Goal: Information Seeking & Learning: Learn about a topic

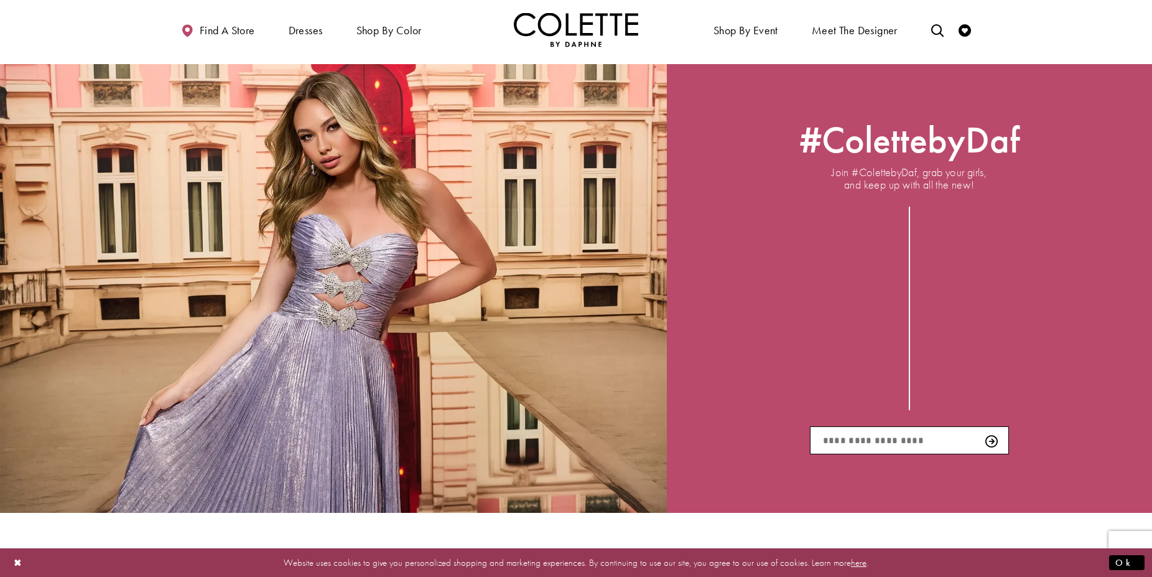
scroll to position [2430, 0]
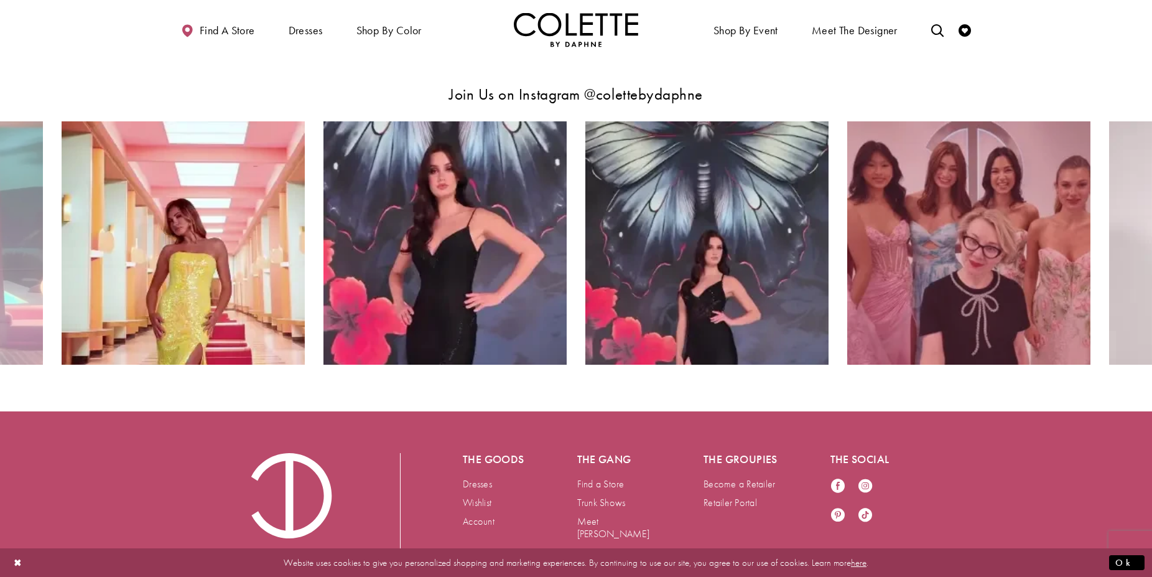
click at [980, 259] on img "Instagram Feed Action #0 - Opens in new tab" at bounding box center [968, 242] width 243 height 243
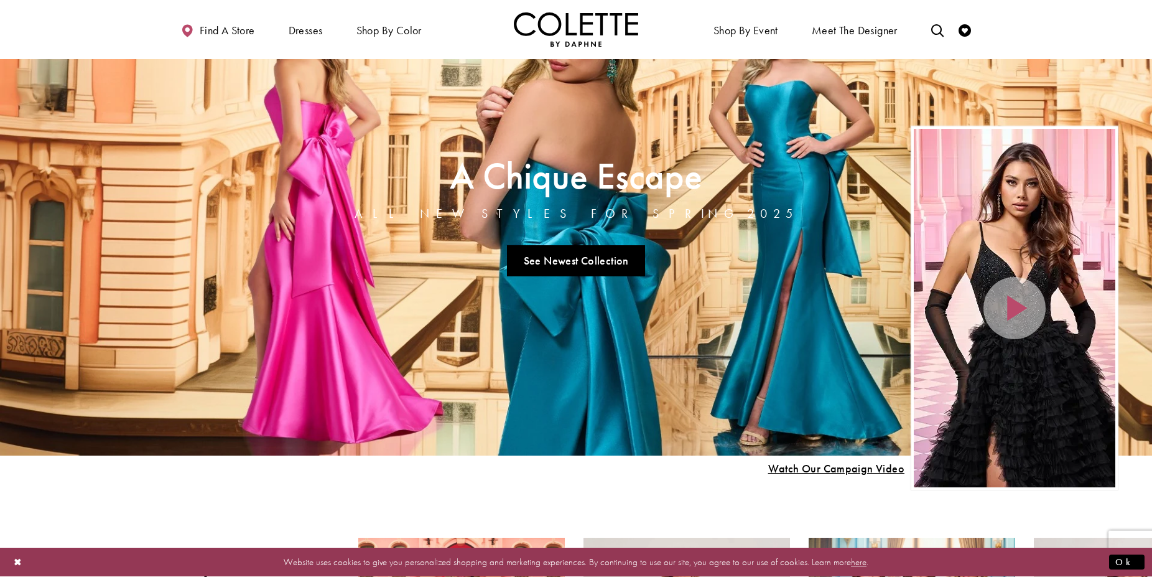
scroll to position [78, 0]
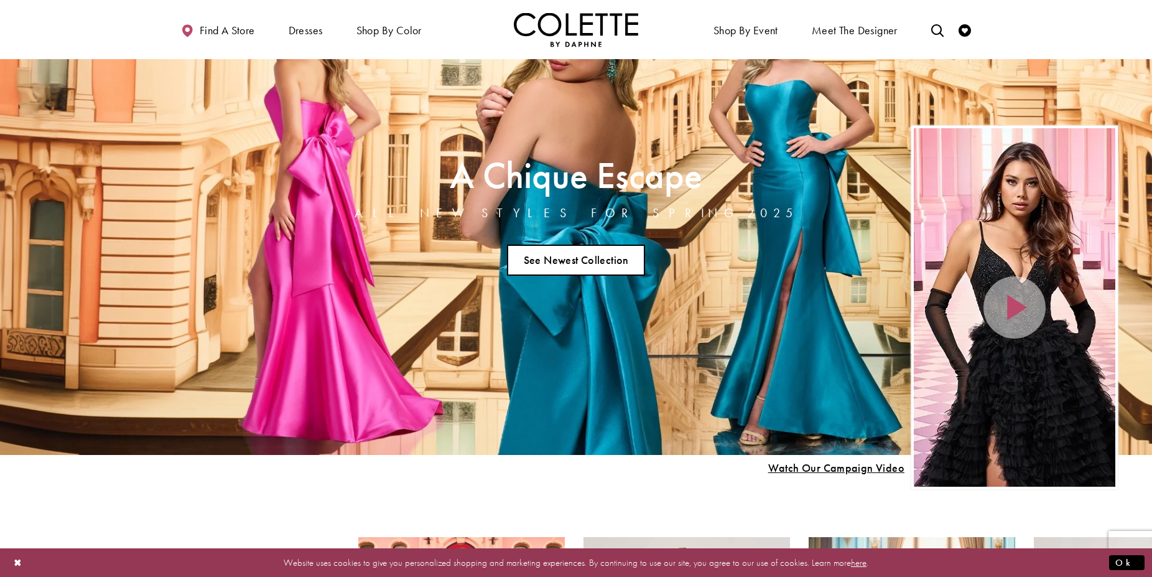
click at [618, 264] on link "See Newest Collection" at bounding box center [576, 260] width 138 height 31
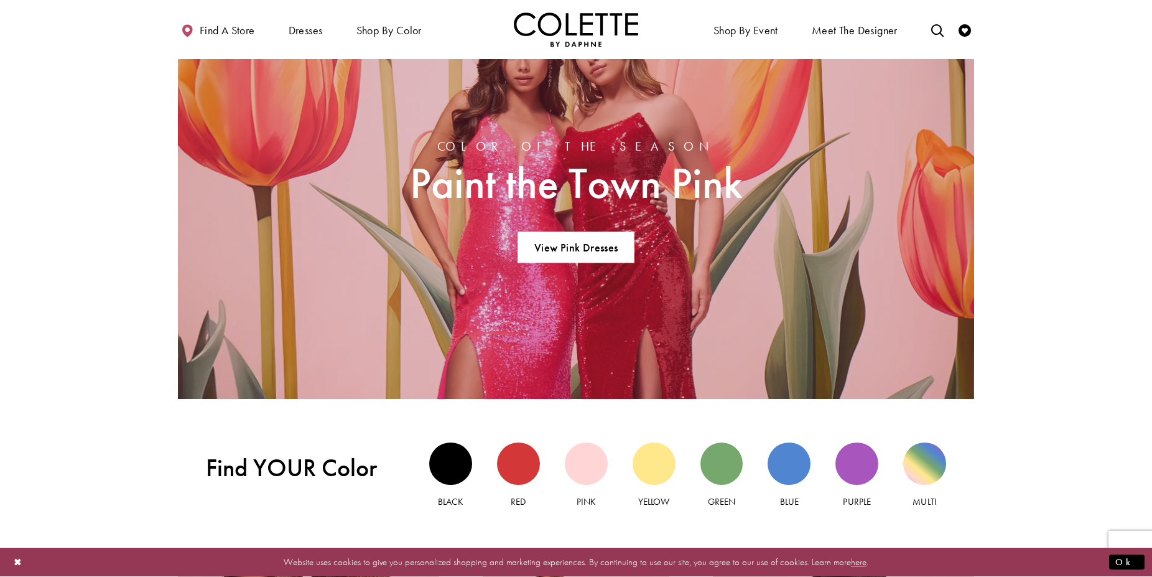
scroll to position [1019, 0]
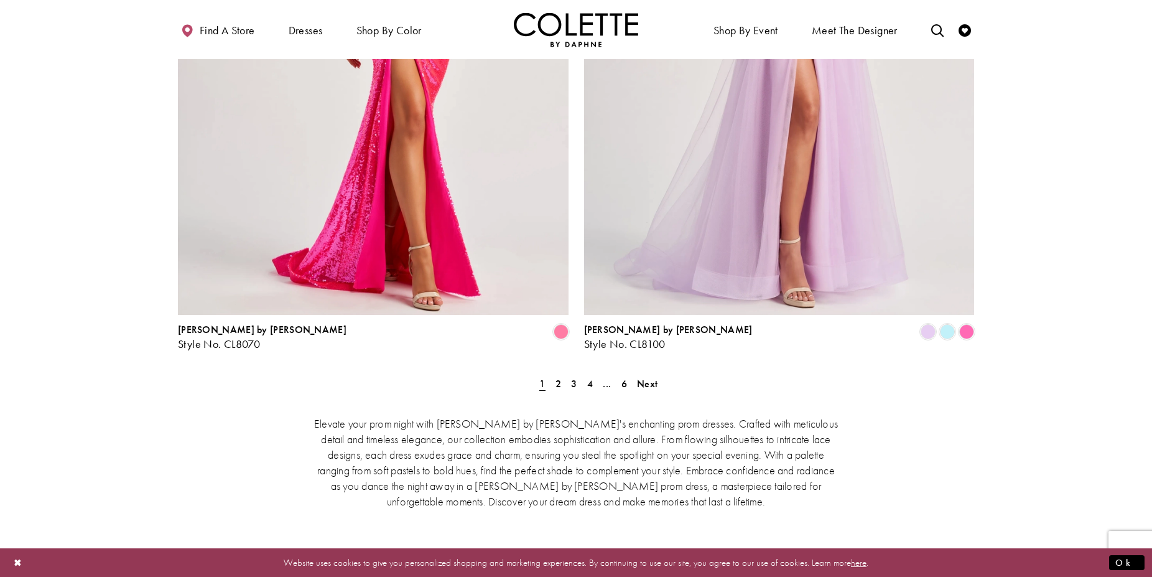
scroll to position [2508, 0]
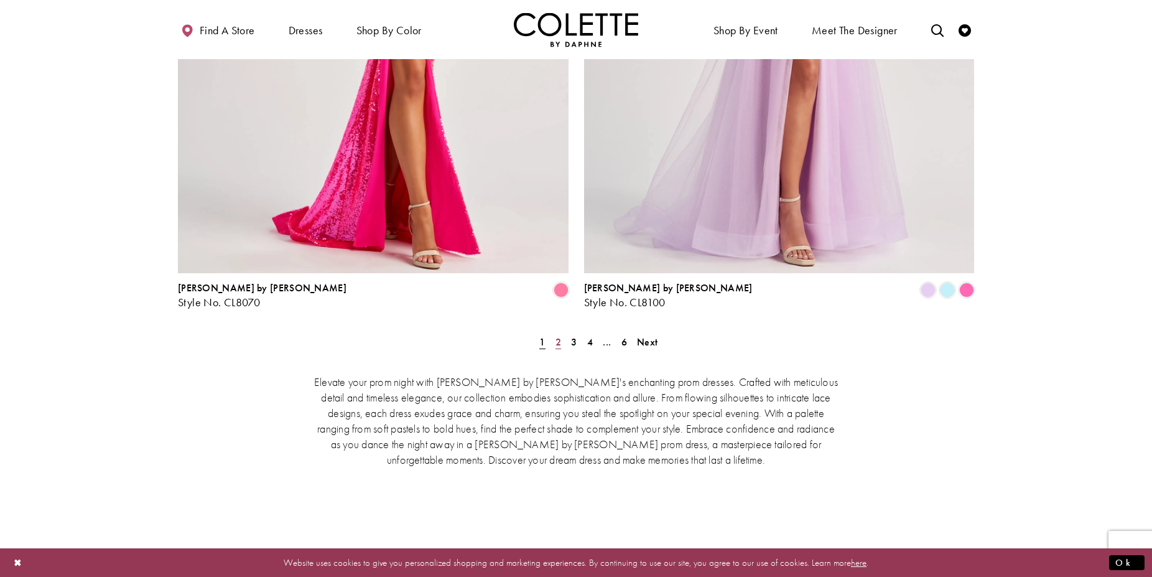
click at [561, 335] on span "2" at bounding box center [559, 341] width 6 height 13
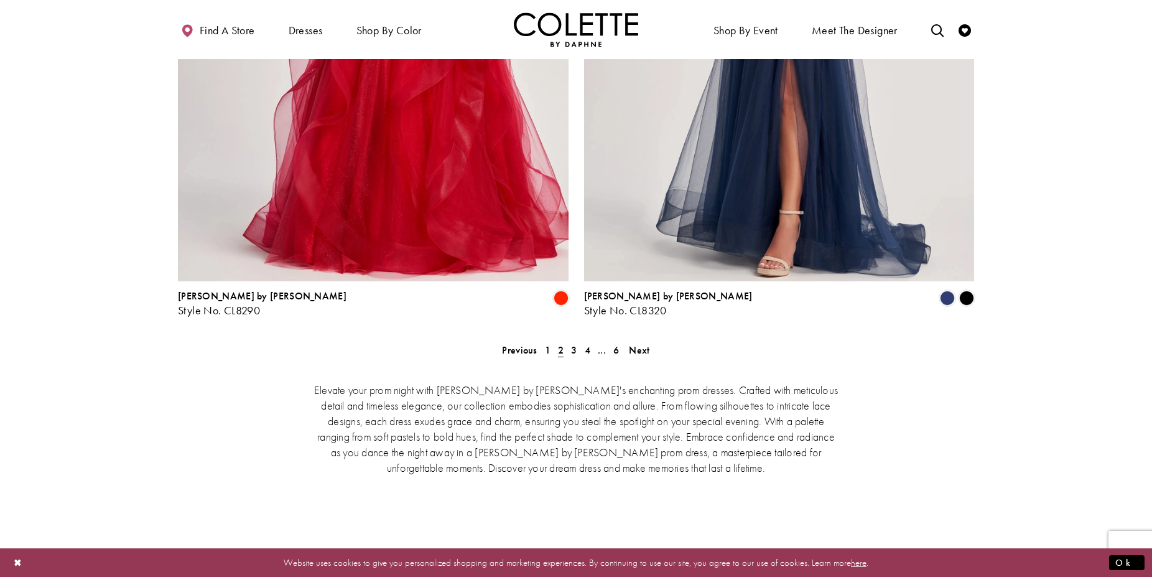
scroll to position [2587, 0]
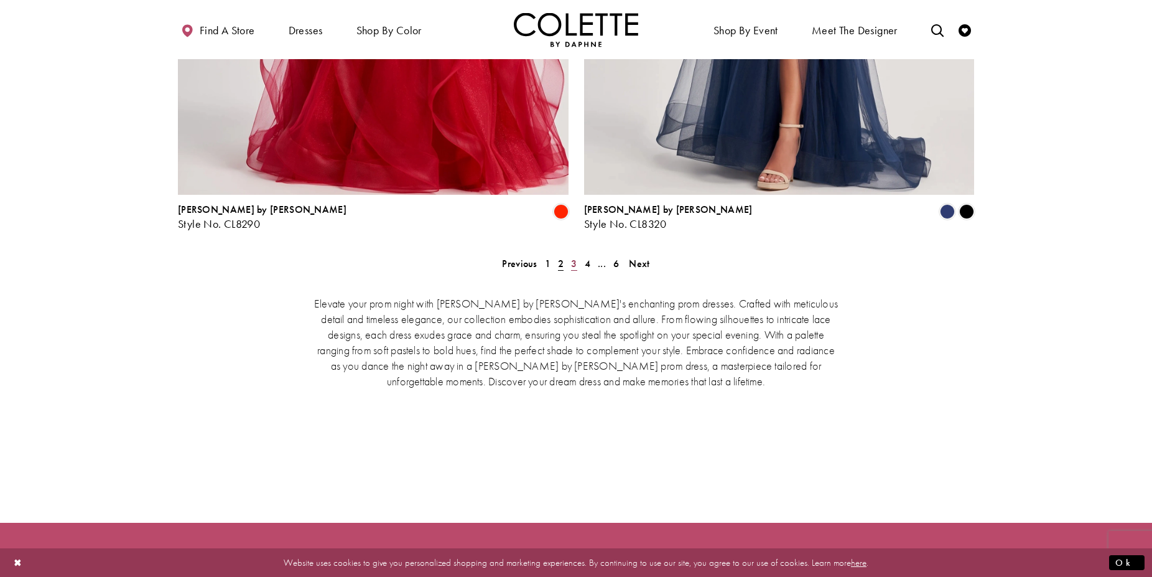
click at [574, 257] on span "3" at bounding box center [574, 263] width 6 height 13
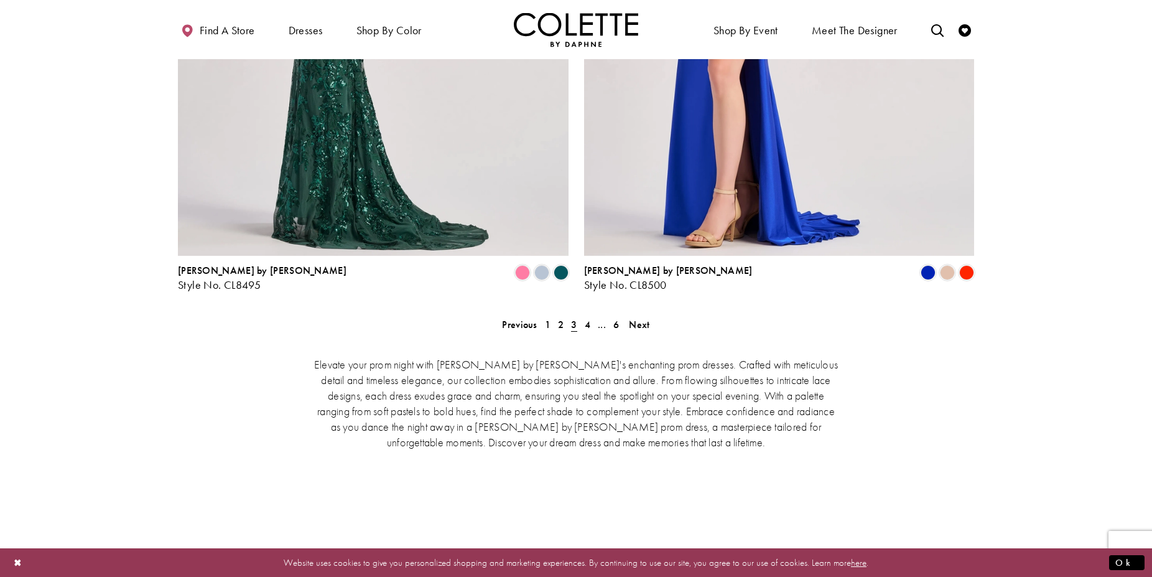
scroll to position [2592, 0]
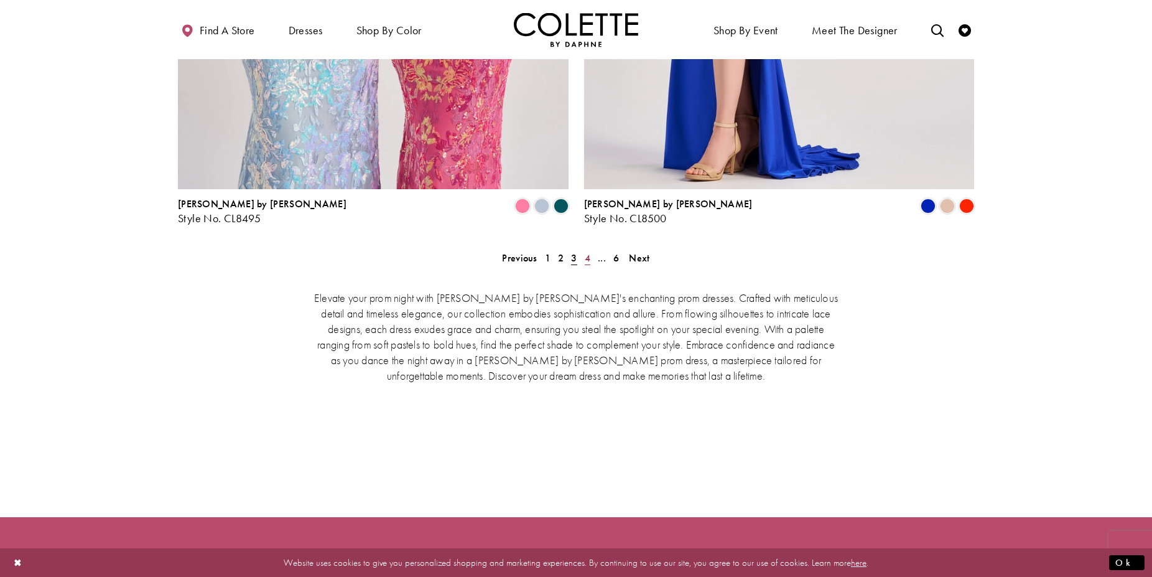
click at [590, 251] on span "4" at bounding box center [588, 257] width 6 height 13
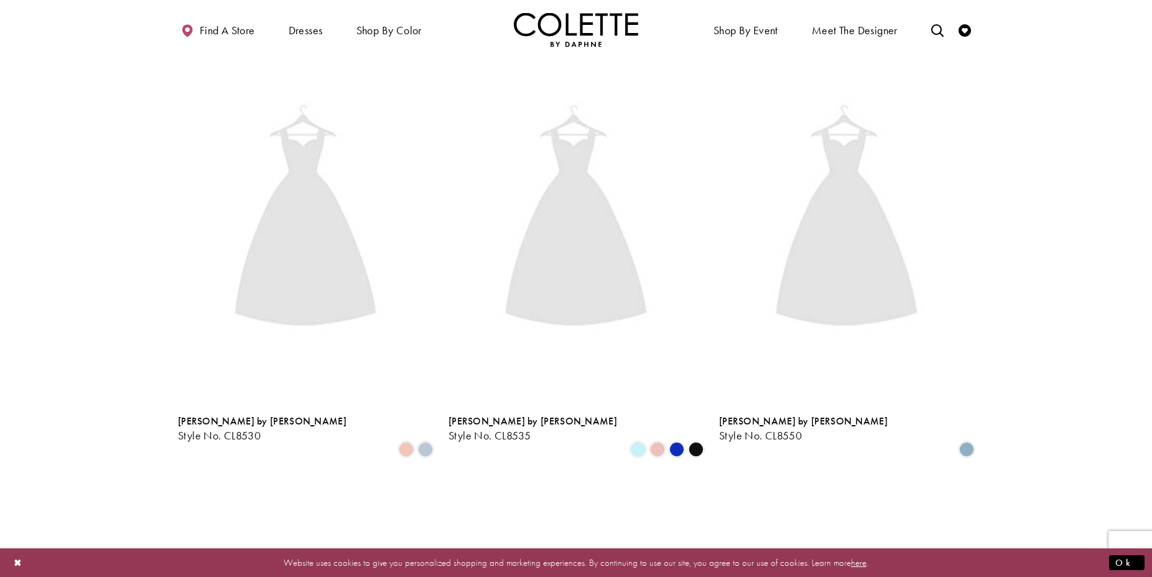
scroll to position [319, 0]
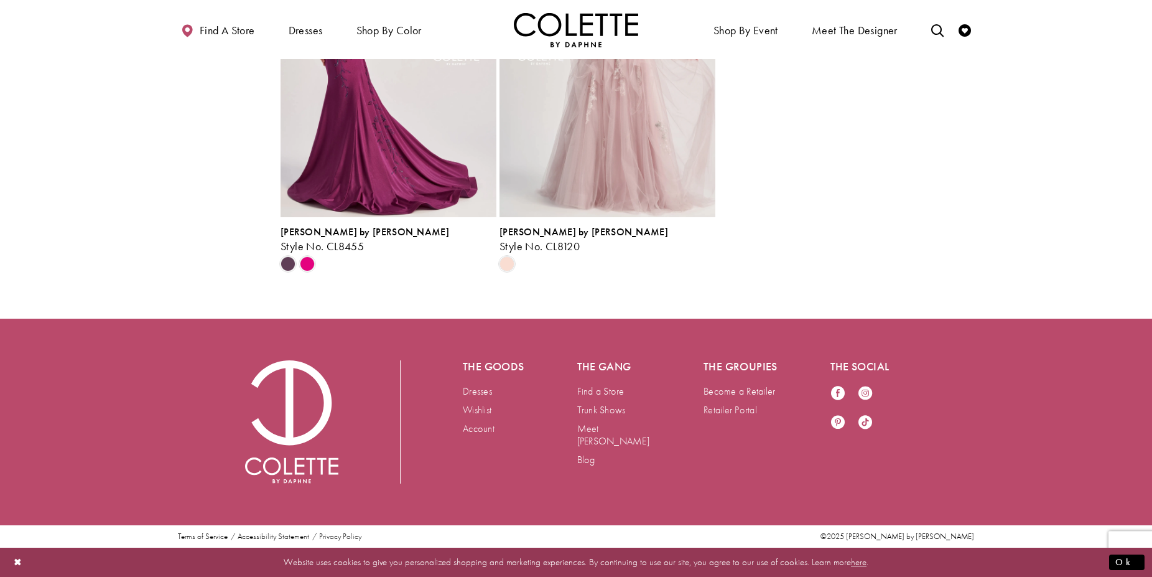
scroll to position [2177, 0]
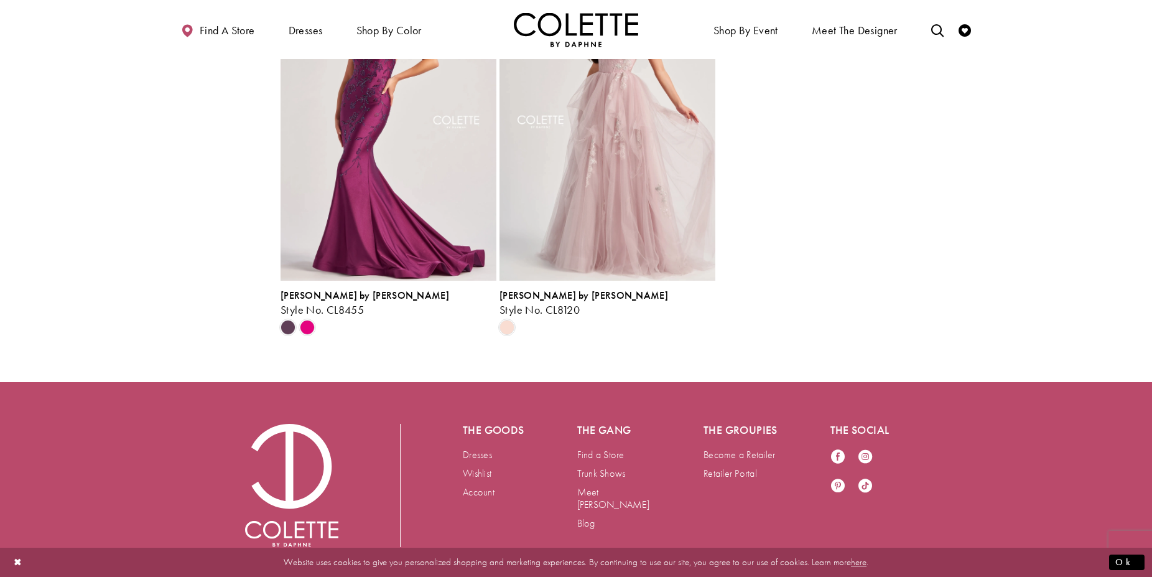
click at [859, 337] on div "[PERSON_NAME] by [PERSON_NAME] Style No. CL8455 Skip Color List #fce5a03381 to …" at bounding box center [716, 150] width 875 height 371
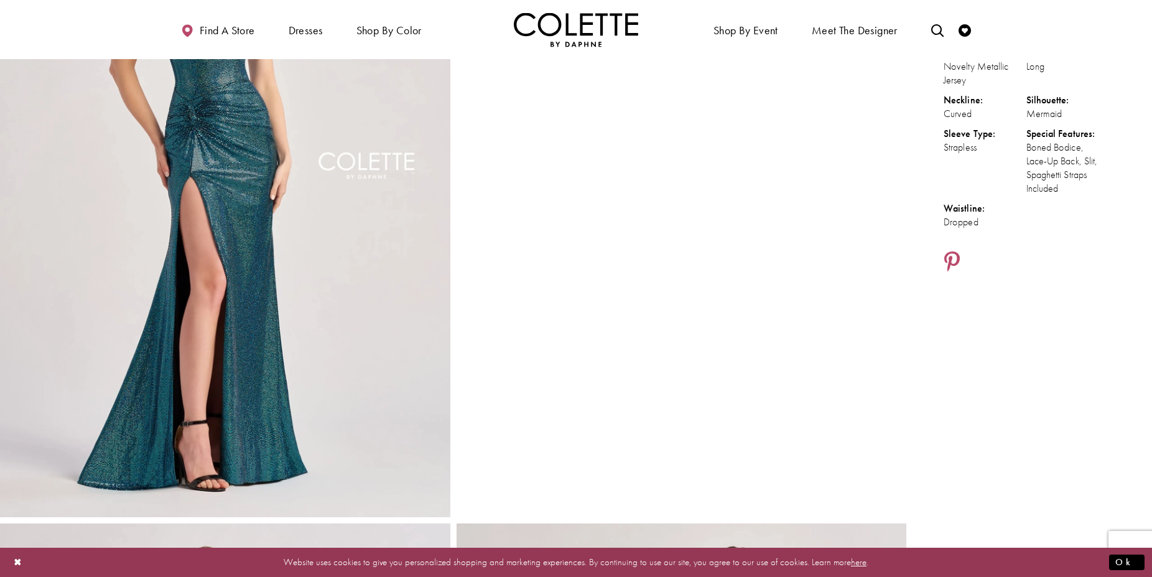
scroll to position [61, 0]
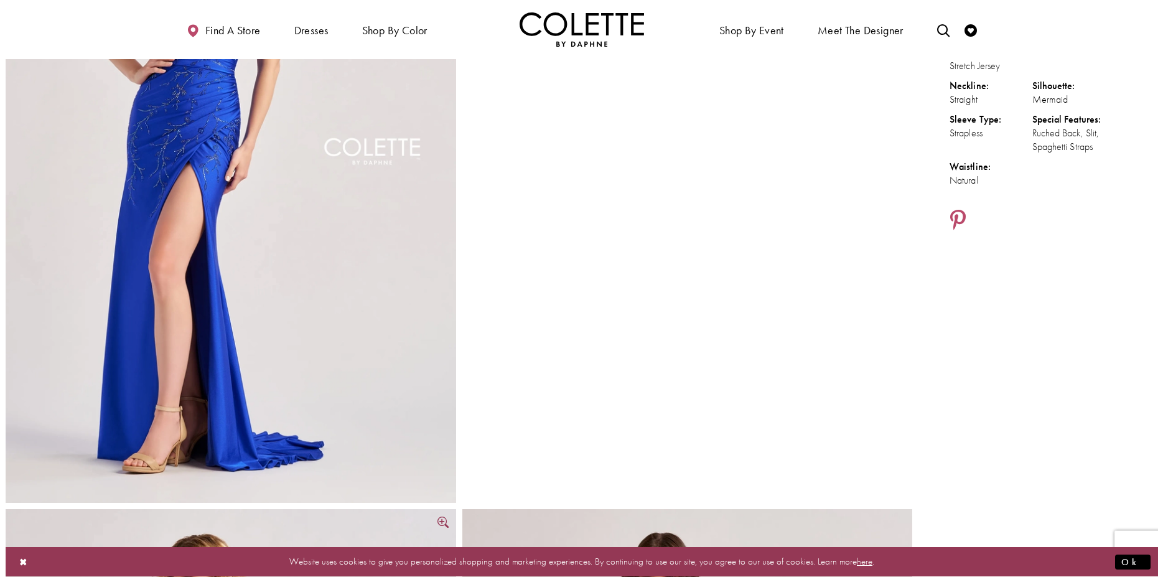
scroll to position [235, 0]
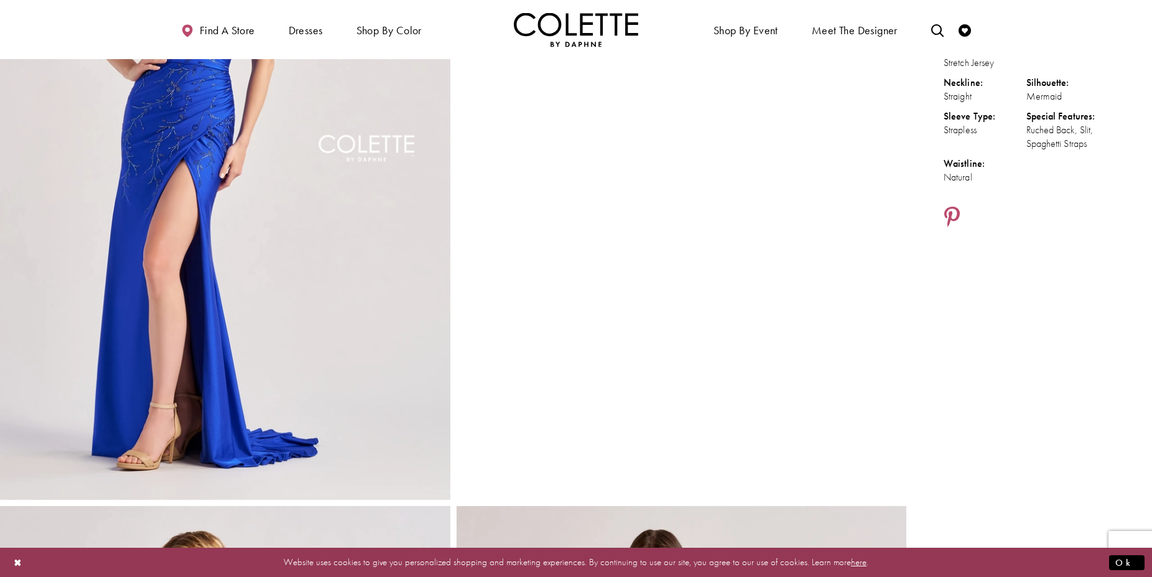
click at [253, 226] on img "Full size Style CL8500 Colette by Daphne #0 default Royal Blue frontface vertic…" at bounding box center [225, 162] width 450 height 675
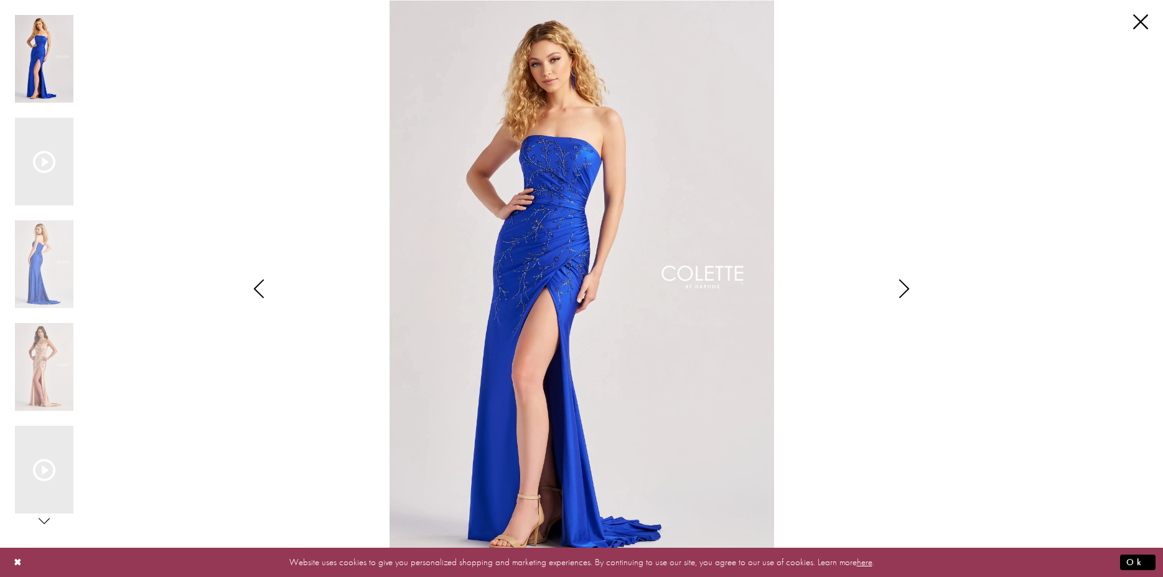
click at [592, 205] on img "Scroll List" at bounding box center [581, 288] width 615 height 577
